Goal: Transaction & Acquisition: Purchase product/service

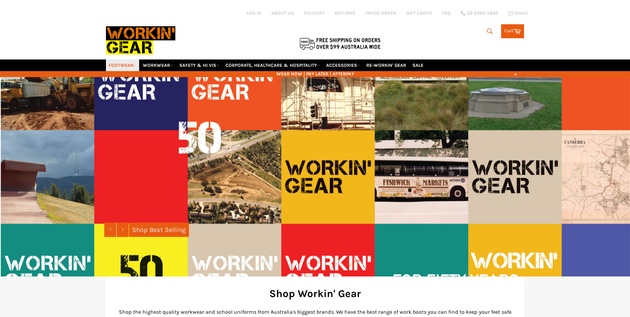
click at [119, 63] on link "FOOTWEAR" at bounding box center [122, 65] width 33 height 12
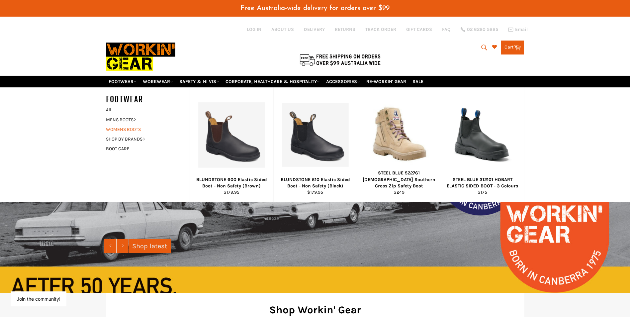
click at [136, 130] on link "WOMENS BOOTS" at bounding box center [143, 129] width 80 height 10
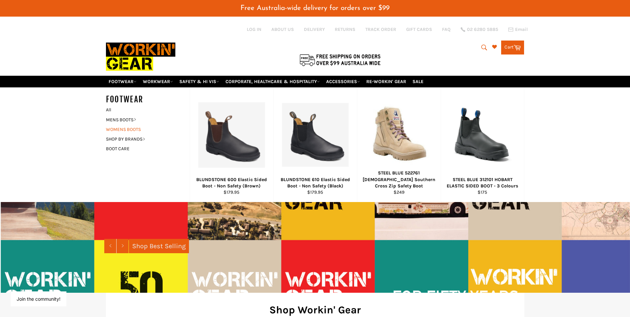
click at [135, 130] on link "WOMENS BOOTS" at bounding box center [143, 129] width 80 height 10
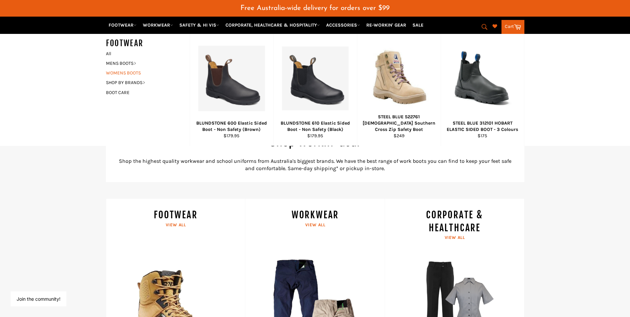
scroll to position [100, 0]
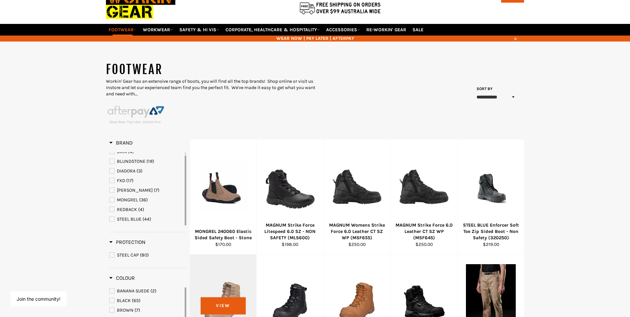
scroll to position [33, 0]
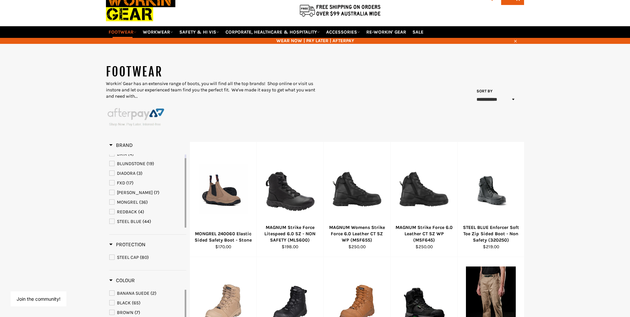
click at [488, 99] on select "**********" at bounding box center [496, 99] width 44 height 11
click at [474, 94] on select "**********" at bounding box center [496, 99] width 44 height 11
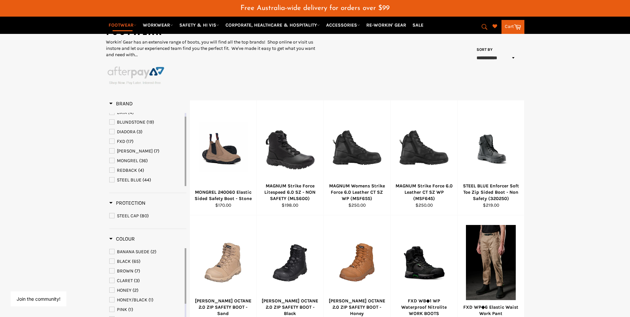
scroll to position [133, 0]
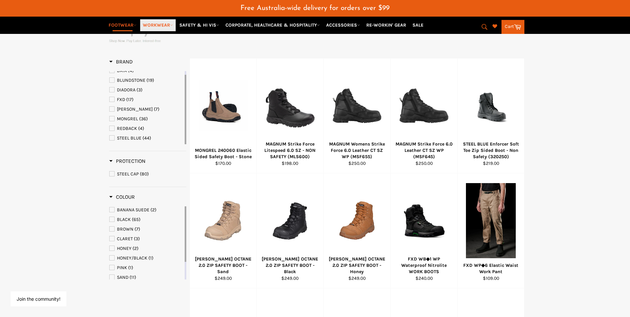
click at [175, 27] on link "WORKWEAR" at bounding box center [158, 25] width 36 height 12
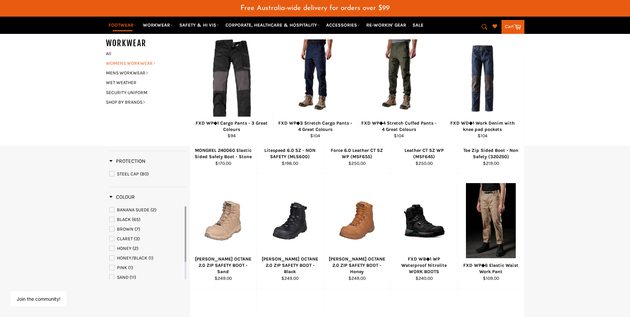
click at [141, 63] on link "WOMENS WORKWEAR" at bounding box center [143, 63] width 80 height 10
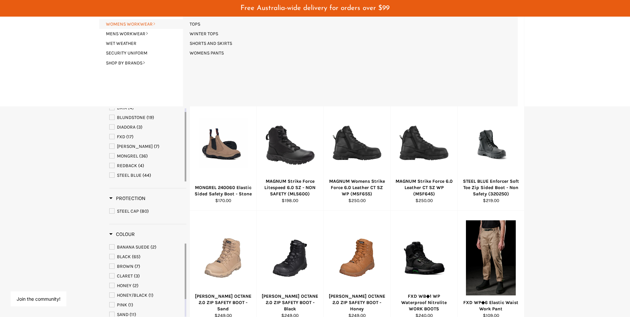
scroll to position [0, 0]
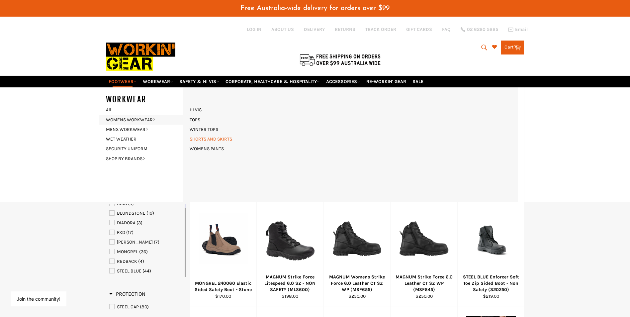
click at [212, 139] on link "SHORTS AND SKIRTS" at bounding box center [210, 139] width 49 height 10
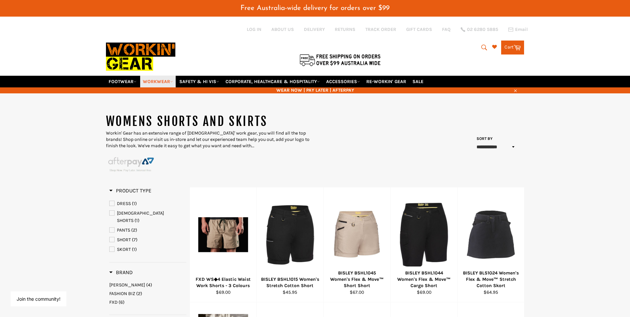
click at [160, 81] on link "WORKWEAR" at bounding box center [158, 82] width 36 height 12
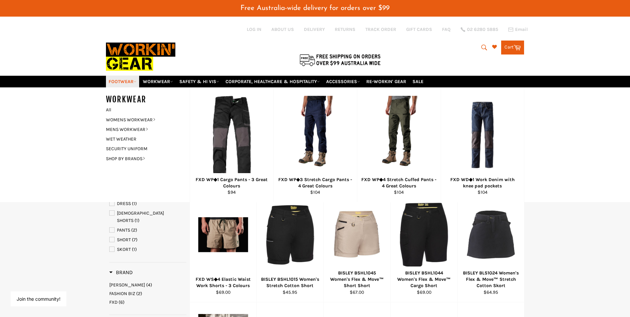
click at [131, 83] on link "FOOTWEAR" at bounding box center [122, 82] width 33 height 12
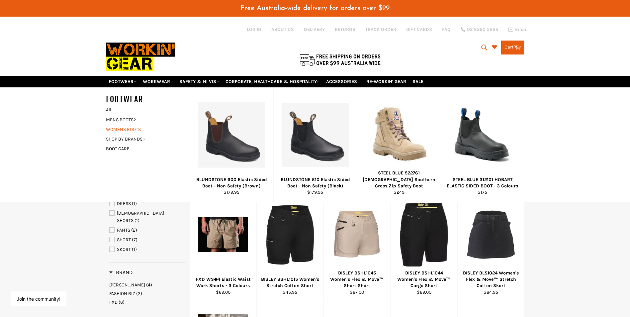
click at [123, 129] on link "WOMENS BOOTS" at bounding box center [143, 129] width 80 height 10
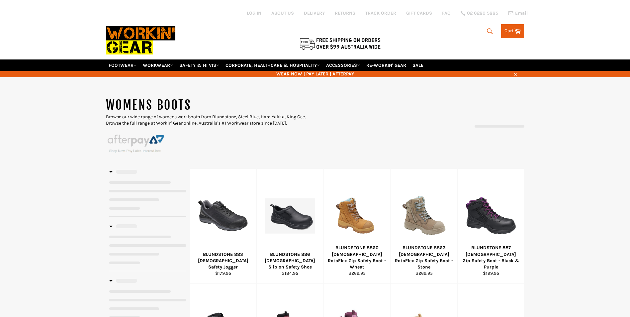
select select "**********"
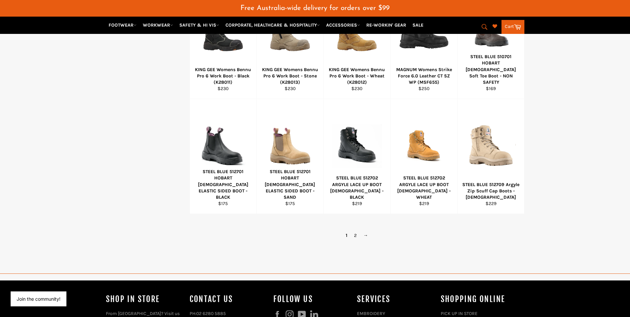
scroll to position [448, 0]
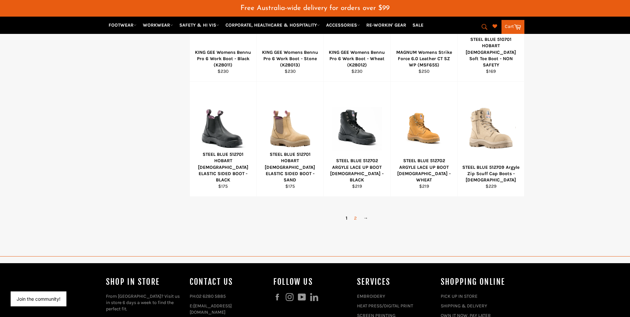
click at [357, 219] on link "2" at bounding box center [355, 218] width 9 height 10
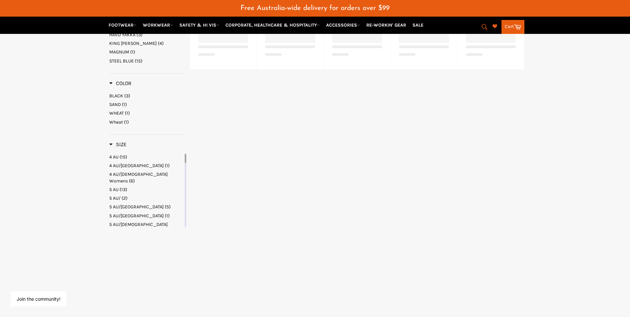
scroll to position [168, 0]
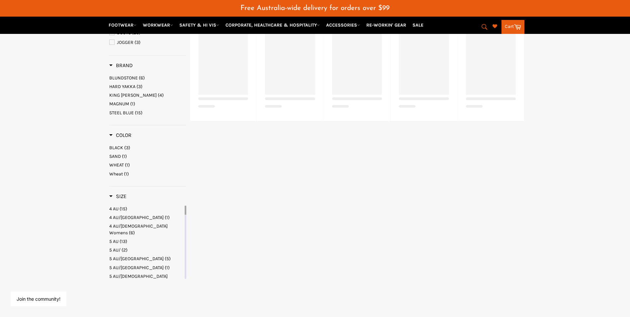
select select "**********"
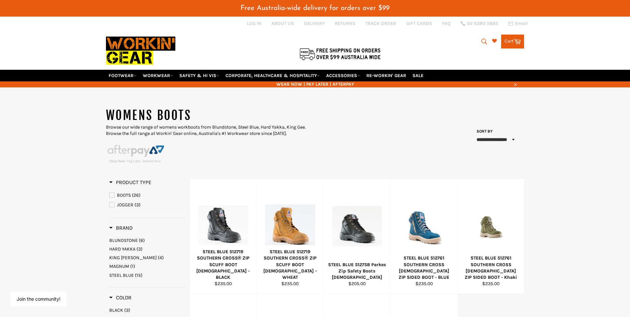
scroll to position [2, 0]
